Goal: Information Seeking & Learning: Learn about a topic

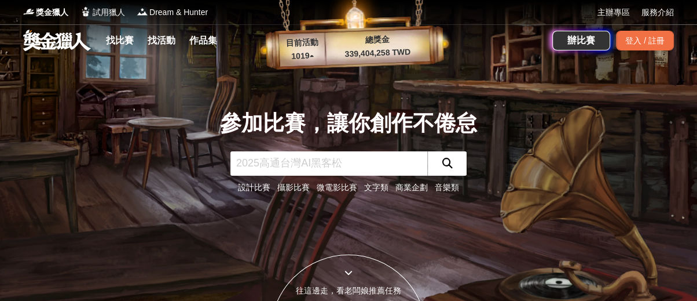
click at [376, 192] on link "文字類" at bounding box center [376, 186] width 24 height 9
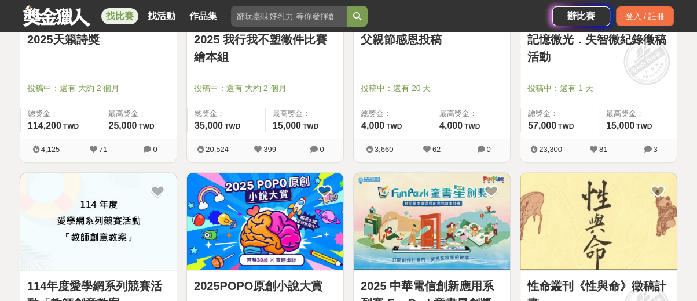
scroll to position [836, 0]
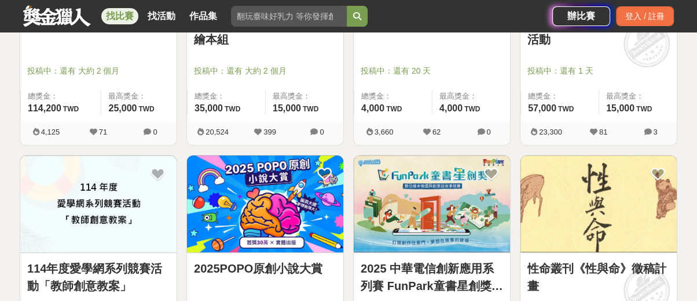
click at [80, 215] on img at bounding box center [98, 203] width 156 height 97
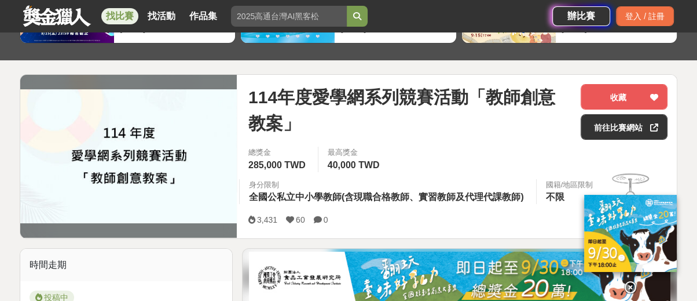
scroll to position [129, 0]
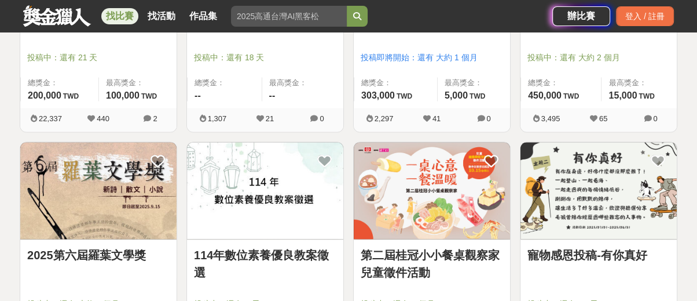
scroll to position [1415, 0]
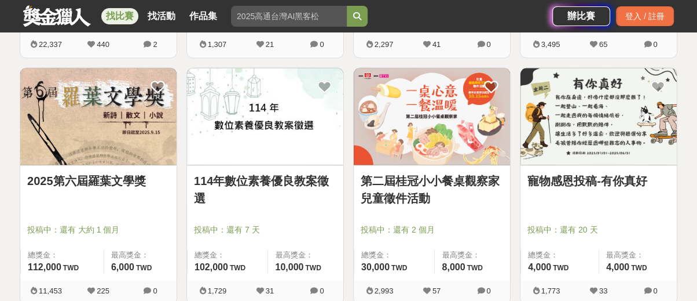
click at [114, 182] on link "2025第六屆羅葉文學獎" at bounding box center [98, 180] width 142 height 17
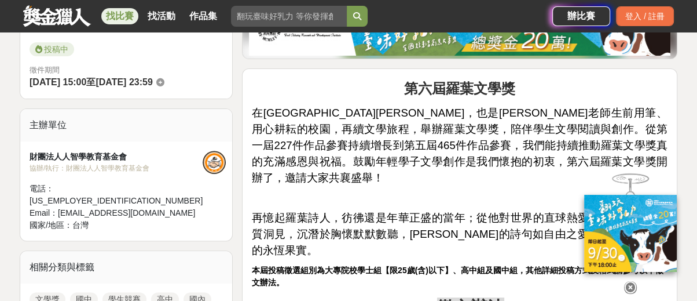
scroll to position [450, 0]
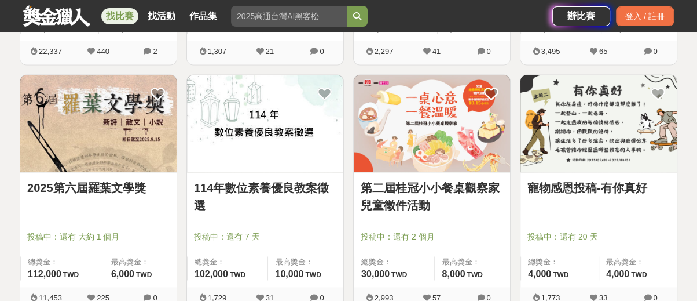
scroll to position [1415, 0]
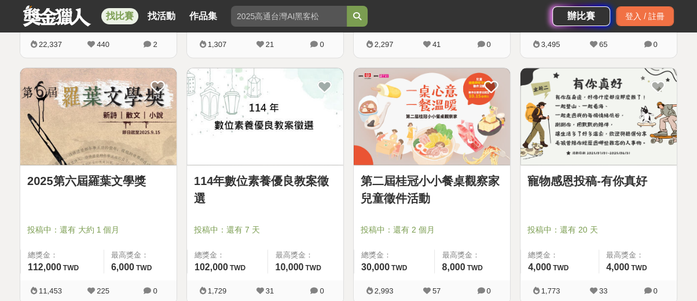
click at [303, 120] on img at bounding box center [265, 116] width 156 height 97
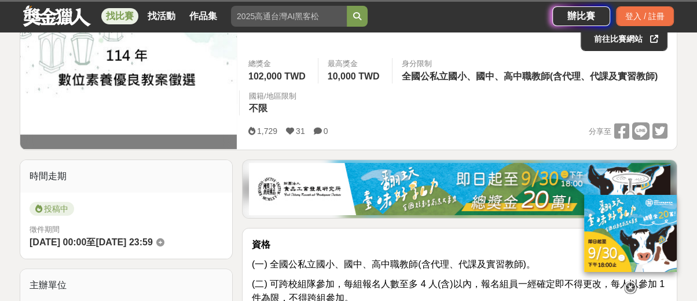
scroll to position [193, 0]
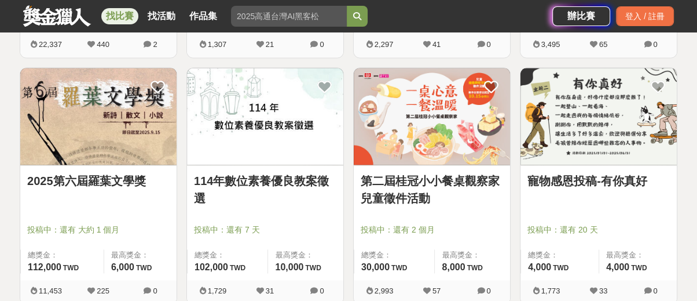
scroll to position [1608, 0]
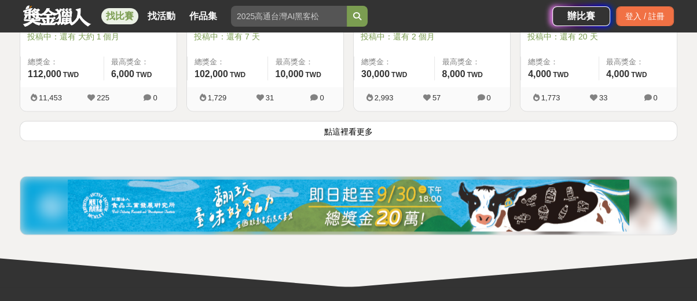
click at [345, 121] on button "點這裡看更多" at bounding box center [349, 130] width 658 height 20
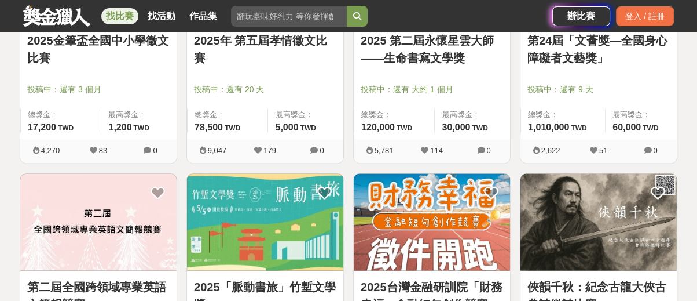
scroll to position [1866, 0]
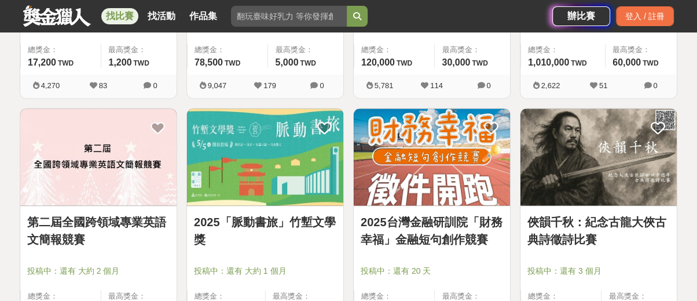
click at [464, 226] on link "2025台灣金融研訓院「財務幸福」金融短句創作競賽" at bounding box center [432, 230] width 142 height 35
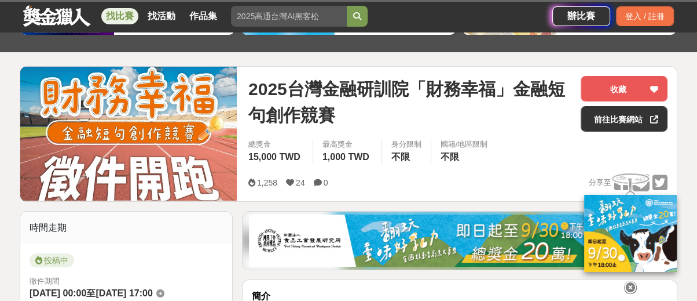
scroll to position [129, 0]
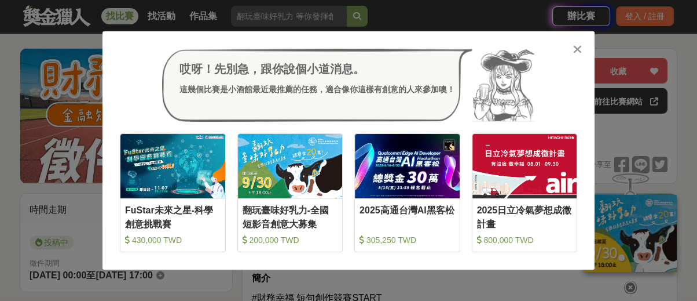
click at [578, 48] on icon at bounding box center [577, 49] width 9 height 12
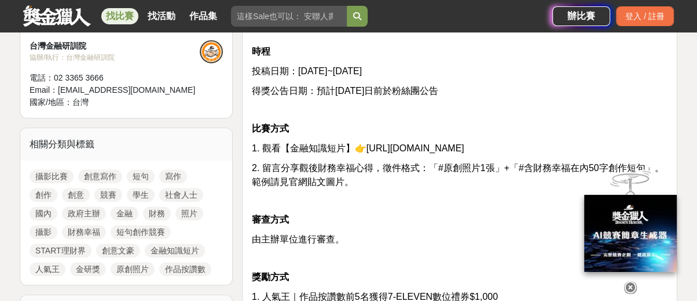
scroll to position [450, 0]
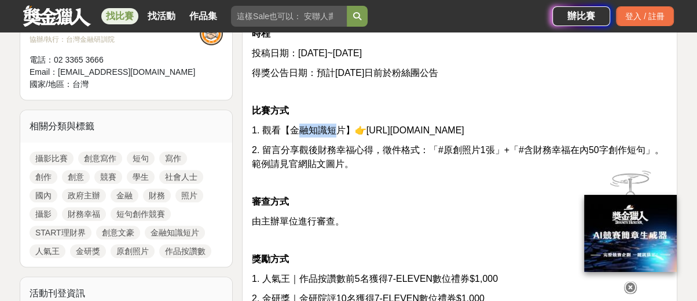
drag, startPoint x: 296, startPoint y: 129, endPoint x: 334, endPoint y: 126, distance: 38.3
click at [334, 126] on span "1. 觀看【金融知識短片】👉[URL][DOMAIN_NAME]" at bounding box center [358, 130] width 213 height 10
click at [316, 156] on span "2. 留言分享觀後財務幸福心得，徵件格式：「#原創照片1張」+「#含財務幸福在內50字創作短句」。範例請見官網貼文圖片。" at bounding box center [458, 157] width 412 height 24
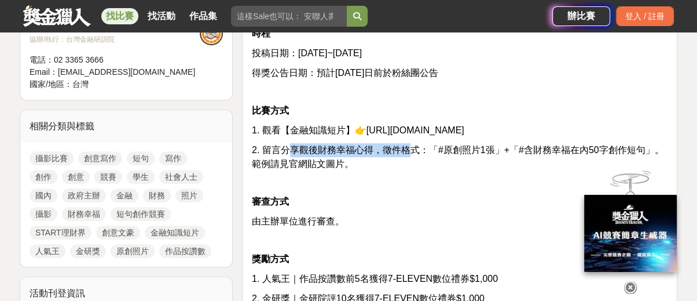
drag, startPoint x: 287, startPoint y: 149, endPoint x: 404, endPoint y: 159, distance: 118.0
click at [405, 149] on span "2. 留言分享觀後財務幸福心得，徵件格式：「#原創照片1張」+「#含財務幸福在內50字創作短句」。範例請見官網貼文圖片。" at bounding box center [458, 157] width 412 height 24
click at [404, 167] on p "2. 留言分享觀後財務幸福心得，徵件格式：「#原創照片1張」+「#含財務幸福在內50字創作短句」。範例請見官網貼文圖片。" at bounding box center [460, 157] width 416 height 28
drag, startPoint x: 366, startPoint y: 128, endPoint x: 470, endPoint y: 128, distance: 104.2
click at [470, 128] on p "1. 觀看【金融知識短片】👉[URL][DOMAIN_NAME]" at bounding box center [460, 130] width 416 height 14
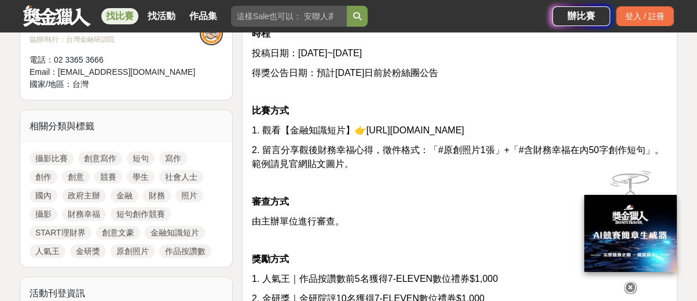
copy span "ttps://[DOMAIN_NAME]/7t9a86"
drag, startPoint x: 278, startPoint y: 148, endPoint x: 332, endPoint y: 153, distance: 54.1
click at [332, 149] on span "2. 留言分享觀後財務幸福心得，徵件格式：「#原創照片1張」+「#含財務幸福在內50字創作短句」。範例請見官網貼文圖片。" at bounding box center [458, 157] width 412 height 24
click at [351, 156] on p "2. 留言分享觀後財務幸福心得，徵件格式：「#原創照片1張」+「#含財務幸福在內50字創作短句」。範例請見官網貼文圖片。" at bounding box center [460, 157] width 416 height 28
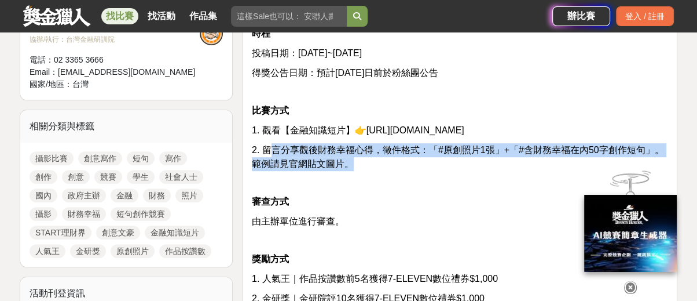
drag, startPoint x: 273, startPoint y: 147, endPoint x: 378, endPoint y: 158, distance: 105.9
click at [378, 158] on p "2. 留言分享觀後財務幸福心得，徵件格式：「#原創照片1張」+「#含財務幸福在內50字創作短句」。範例請見官網貼文圖片。" at bounding box center [460, 157] width 416 height 28
click at [499, 159] on p "2. 留言分享觀後財務幸福心得，徵件格式：「#原創照片1張」+「#含財務幸福在內50字創作短句」。範例請見官網貼文圖片。" at bounding box center [460, 157] width 416 height 28
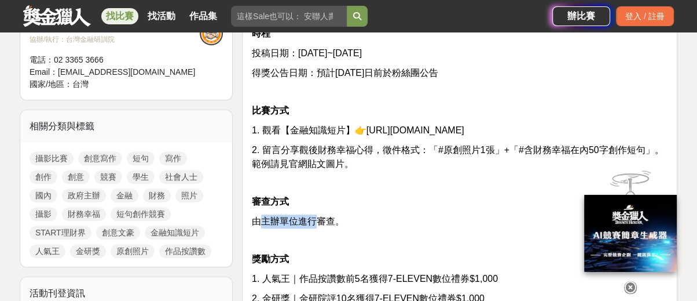
drag, startPoint x: 257, startPoint y: 215, endPoint x: 371, endPoint y: 218, distance: 114.7
click at [325, 217] on span "由主辦單位進行審查。" at bounding box center [298, 221] width 93 height 10
click at [401, 218] on p "由主辦單位進行審查。" at bounding box center [460, 221] width 416 height 14
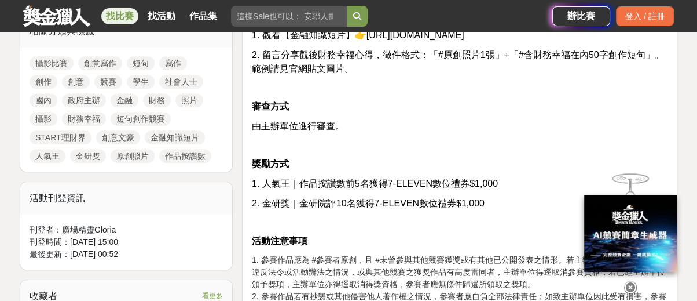
scroll to position [579, 0]
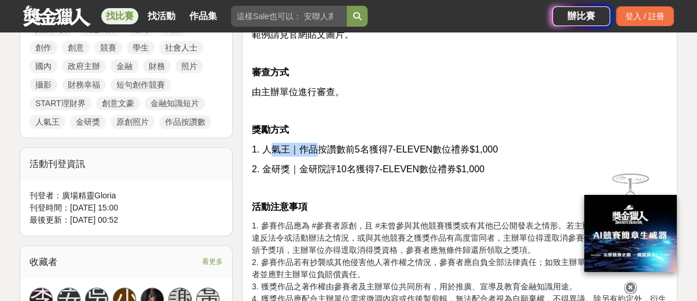
drag, startPoint x: 273, startPoint y: 148, endPoint x: 335, endPoint y: 148, distance: 62.5
click at [320, 148] on span "1. 人氣王｜作品按讚數前5名獲得7-ELEVEN數位禮券$1,000" at bounding box center [375, 149] width 246 height 10
click at [360, 148] on span "1. 人氣王｜作品按讚數前5名獲得7-ELEVEN數位禮券$1,000" at bounding box center [375, 149] width 246 height 10
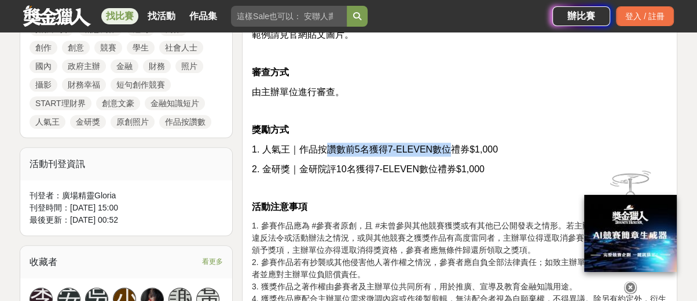
drag, startPoint x: 326, startPoint y: 147, endPoint x: 459, endPoint y: 150, distance: 133.2
click at [445, 147] on span "1. 人氣王｜作品按讚數前5名獲得7-ELEVEN數位禮券$1,000" at bounding box center [375, 149] width 246 height 10
click at [504, 156] on div "簡介 #財務幸福 短句創作競賽START 理財界的創意文豪，徵的就是你(╭☞•́⍛•̀)╭☞ 時程 投稿日期：[DATE]~[DATE] 得獎公告日期：預計[…" at bounding box center [460, 135] width 416 height 630
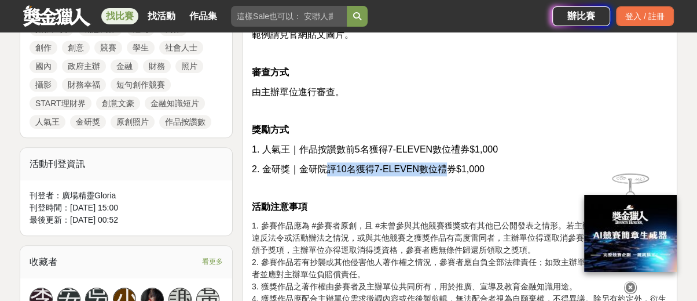
drag, startPoint x: 325, startPoint y: 169, endPoint x: 470, endPoint y: 172, distance: 144.8
click at [446, 167] on span "2. 金研獎｜金研院評10名獲得7-ELEVEN數位禮券$1,000" at bounding box center [368, 169] width 233 height 10
click at [503, 174] on div "簡介 #財務幸福 短句創作競賽START 理財界的創意文豪，徵的就是你(╭☞•́⍛•̀)╭☞ 時程 投稿日期：[DATE]~[DATE] 得獎公告日期：預計[…" at bounding box center [460, 135] width 416 height 630
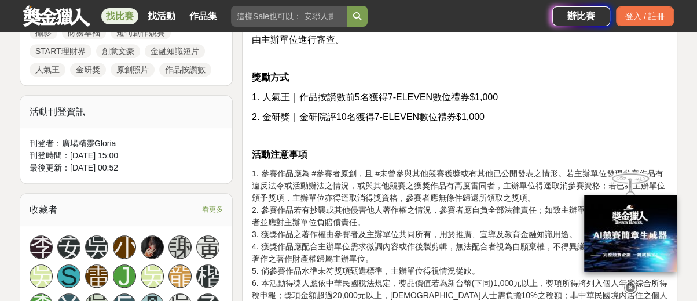
scroll to position [708, 0]
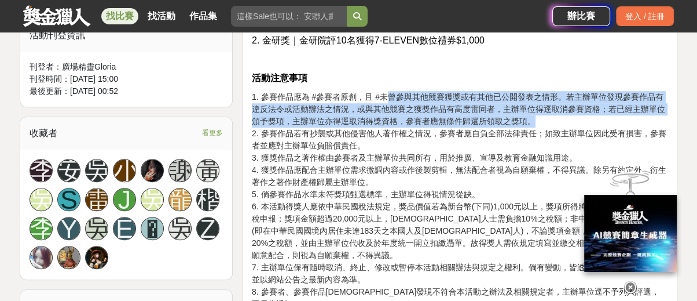
drag, startPoint x: 383, startPoint y: 99, endPoint x: 543, endPoint y: 115, distance: 160.0
click at [543, 115] on p "1. 參賽作品應為 #參賽者原創，且 #未曾參與其他競賽獲獎或有其他已公開發表之情形。若主辦單位發現參賽作品有違反法令或活動辦法之情況，或與其他競賽之獲獎作品…" at bounding box center [460, 206] width 416 height 231
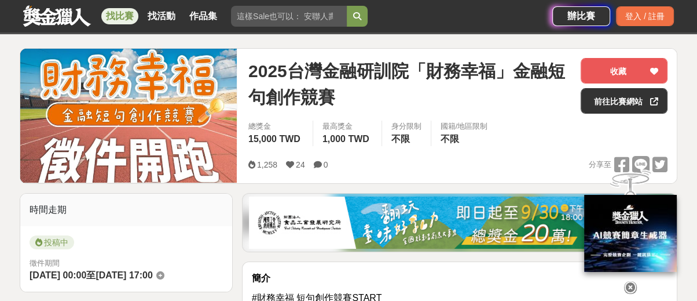
scroll to position [64, 0]
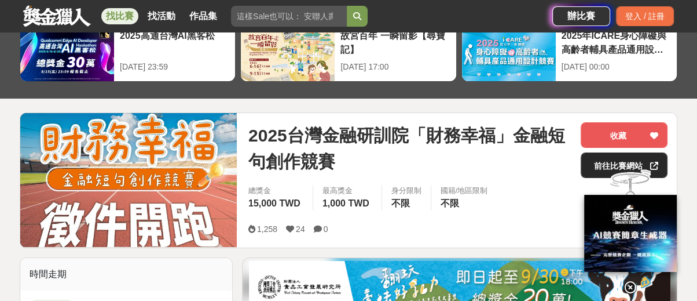
click at [595, 169] on div at bounding box center [631, 232] width 116 height 126
click at [390, 150] on span "2025台灣金融研訓院「財務幸福」金融短句創作競賽" at bounding box center [409, 148] width 323 height 52
click at [318, 244] on div "2025台灣金融研訓院「財務幸福」金融短句創作競賽 收藏 前往比賽網站 總獎金 15,000 TWD 最高獎金 1,000 TWD 身分限制 不限 國籍/地區…" at bounding box center [458, 180] width 438 height 134
